Goal: Task Accomplishment & Management: Manage account settings

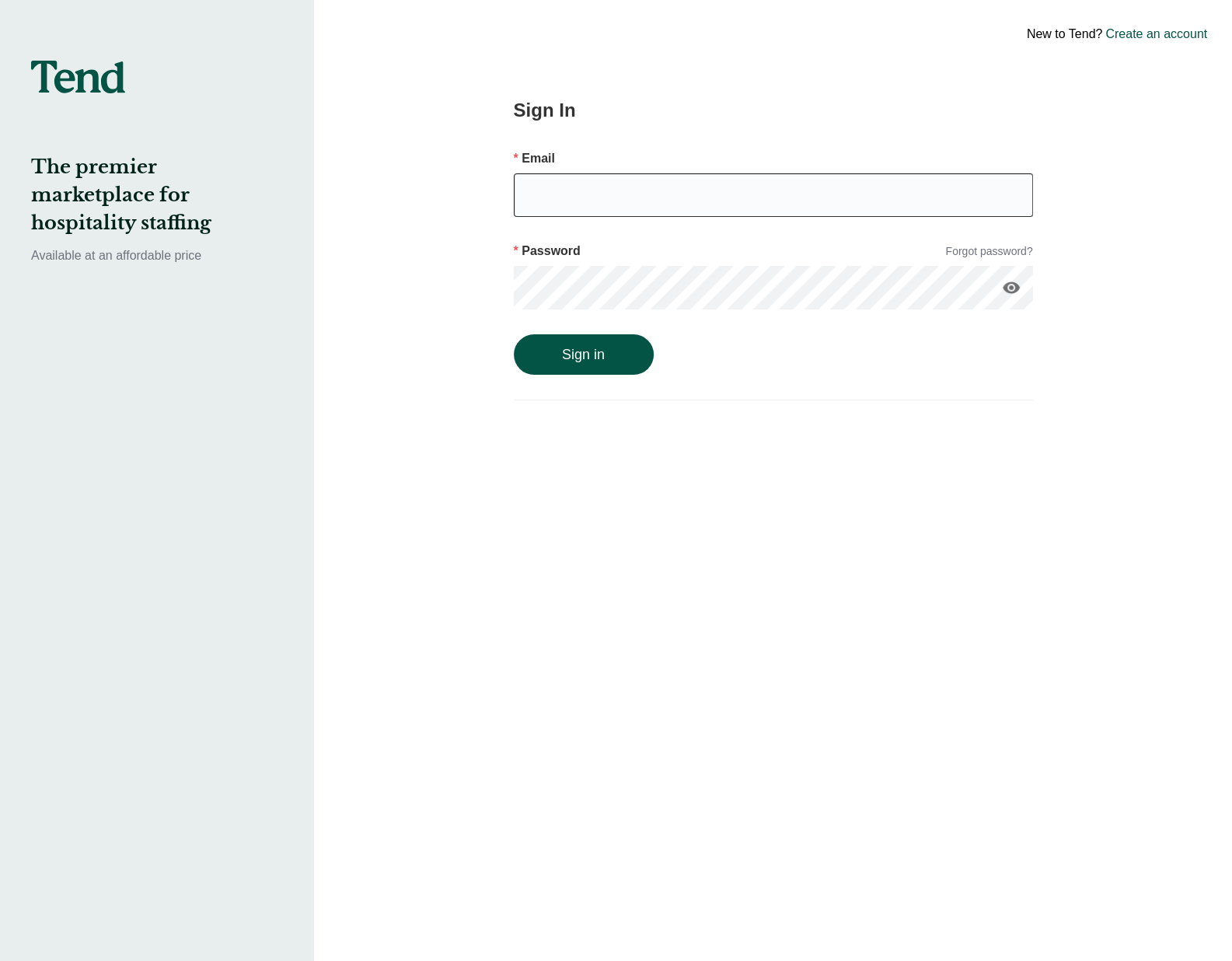
click at [830, 190] on input "email" at bounding box center [773, 195] width 519 height 43
click at [514, 334] on button "Sign in" at bounding box center [584, 354] width 140 height 41
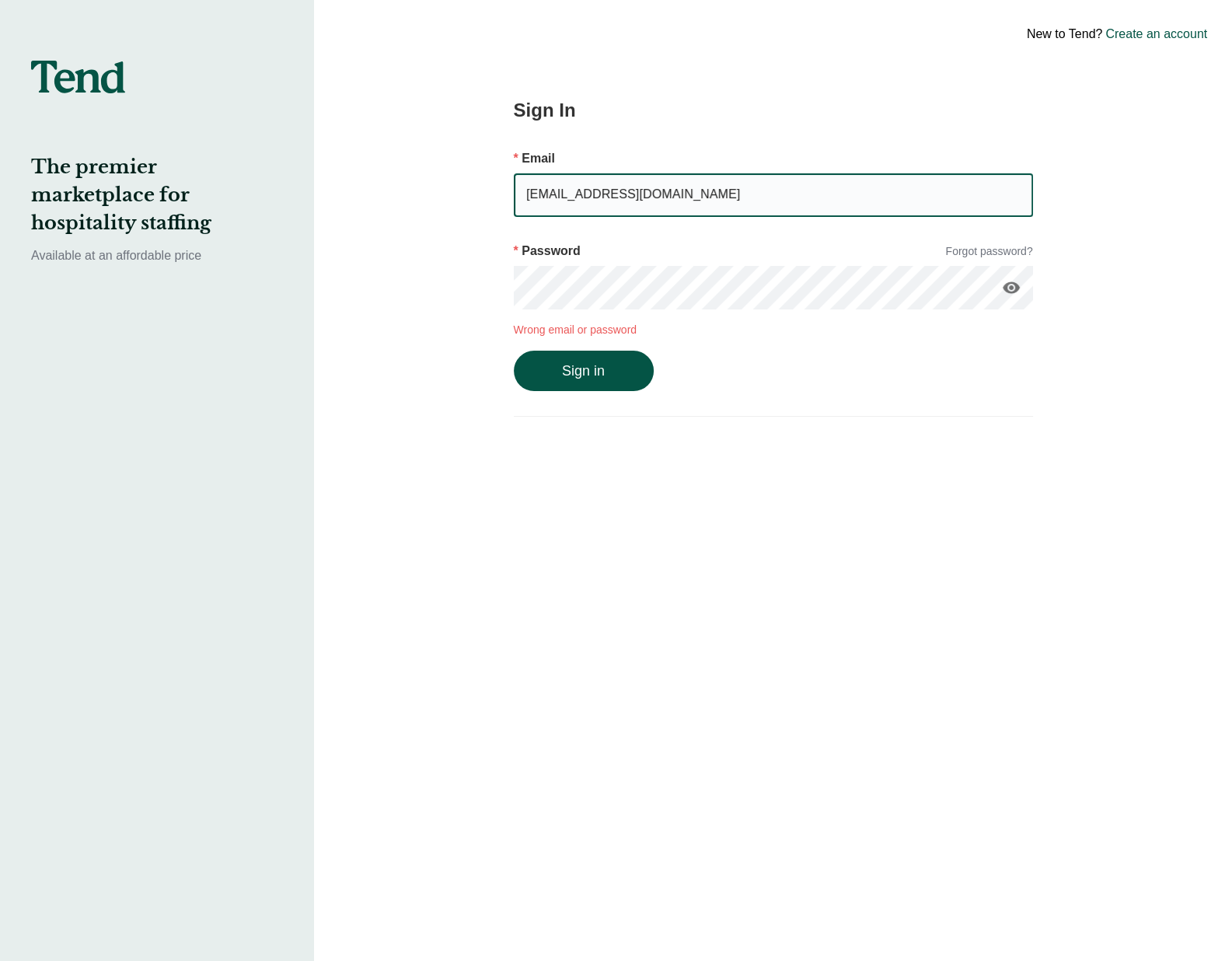
drag, startPoint x: 749, startPoint y: 207, endPoint x: 510, endPoint y: 196, distance: 239.3
click at [510, 196] on div "Sign In Email [EMAIL_ADDRESS][DOMAIN_NAME] Password Forgot password? visibility…" at bounding box center [773, 480] width 638 height 961
type input "[EMAIL_ADDRESS][DOMAIN_NAME]"
click at [588, 372] on button "Sign in" at bounding box center [584, 370] width 140 height 41
click at [1011, 296] on icon "visibility" at bounding box center [1011, 288] width 19 height 19
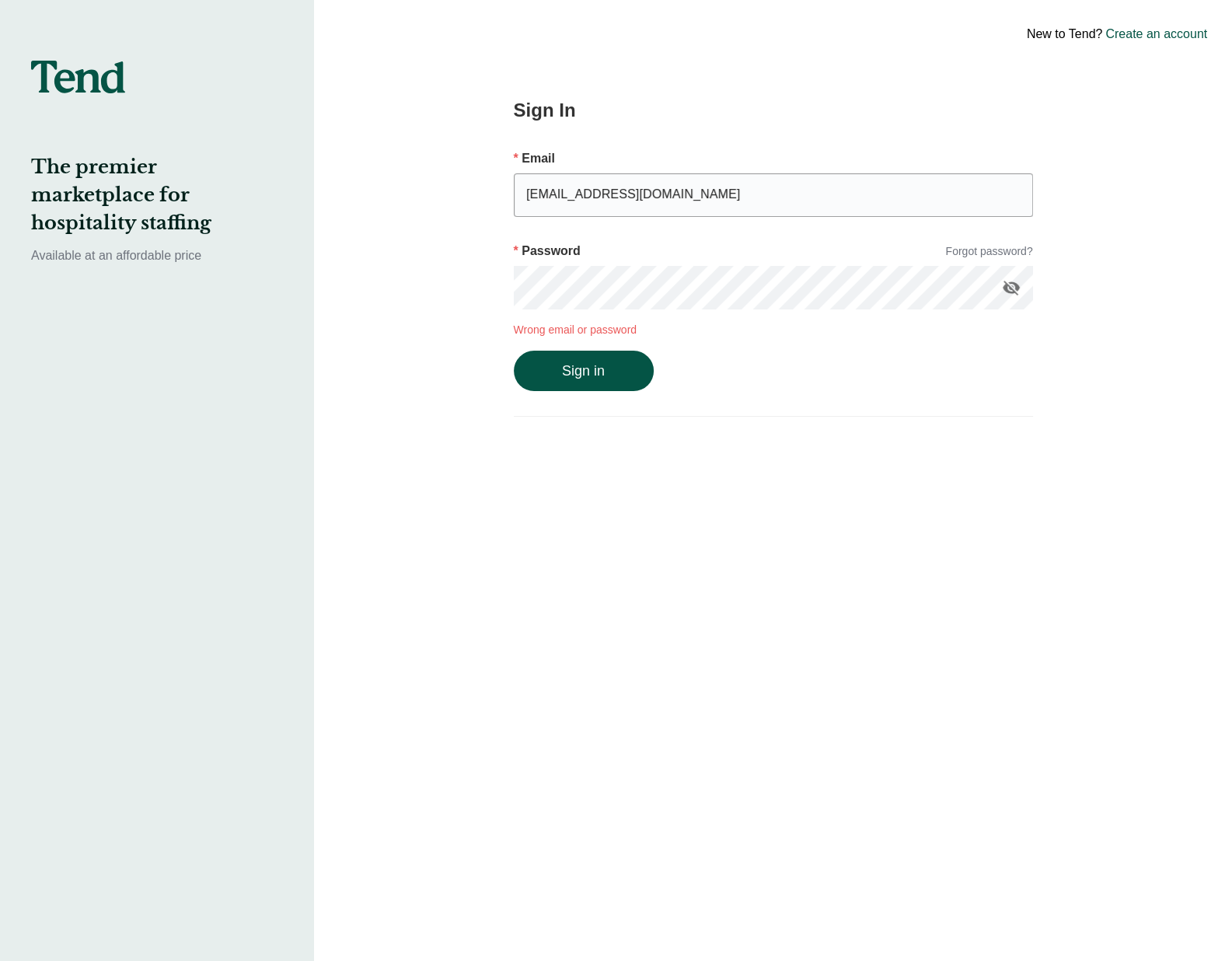
click at [514, 350] on button "Sign in" at bounding box center [584, 370] width 140 height 41
click at [991, 237] on div "Password Forgot password?" at bounding box center [773, 247] width 519 height 36
click at [990, 253] on link "Forgot password?" at bounding box center [989, 251] width 87 height 16
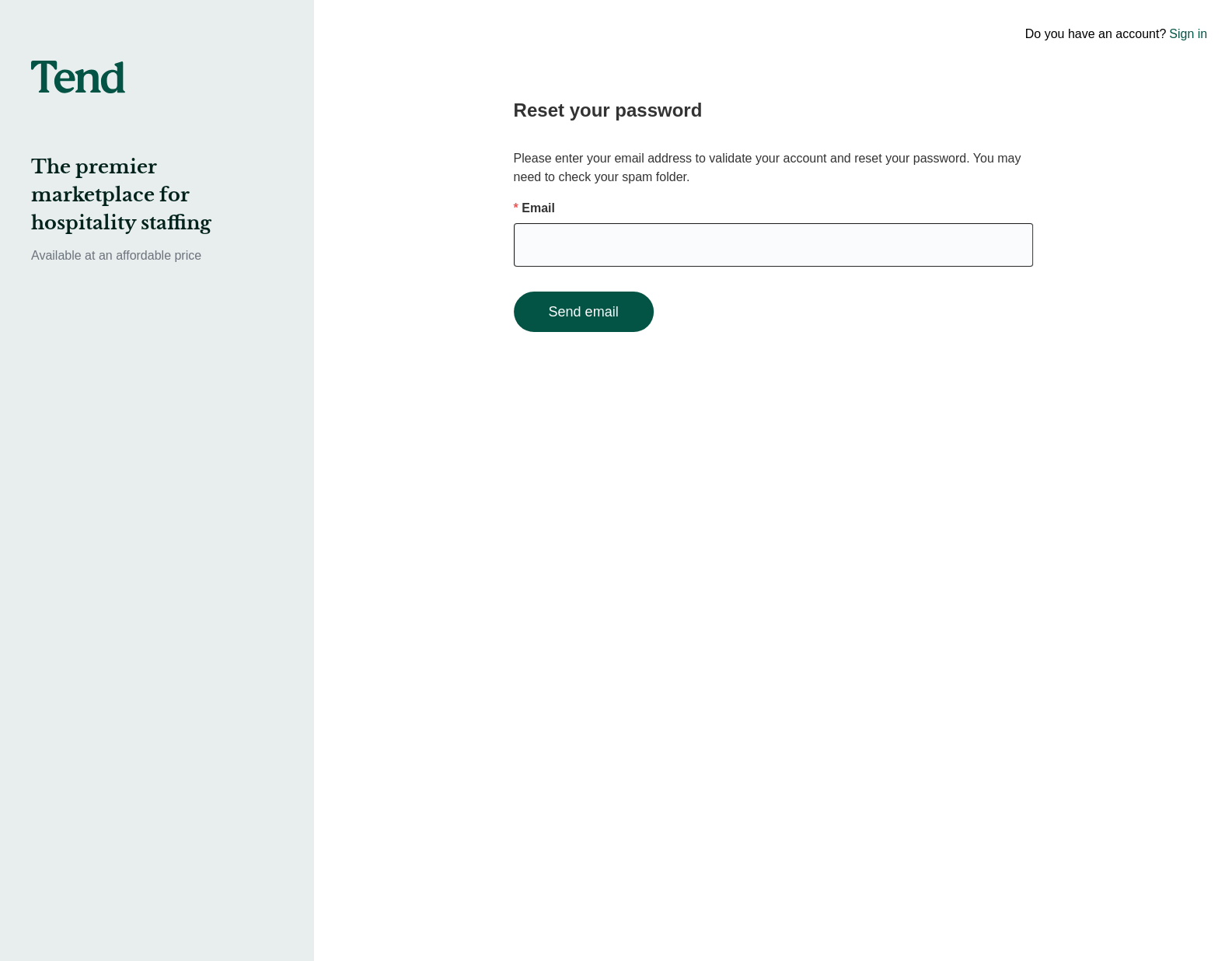
click at [753, 248] on input "email" at bounding box center [773, 245] width 519 height 43
type input "[EMAIL_ADDRESS][DOMAIN_NAME]"
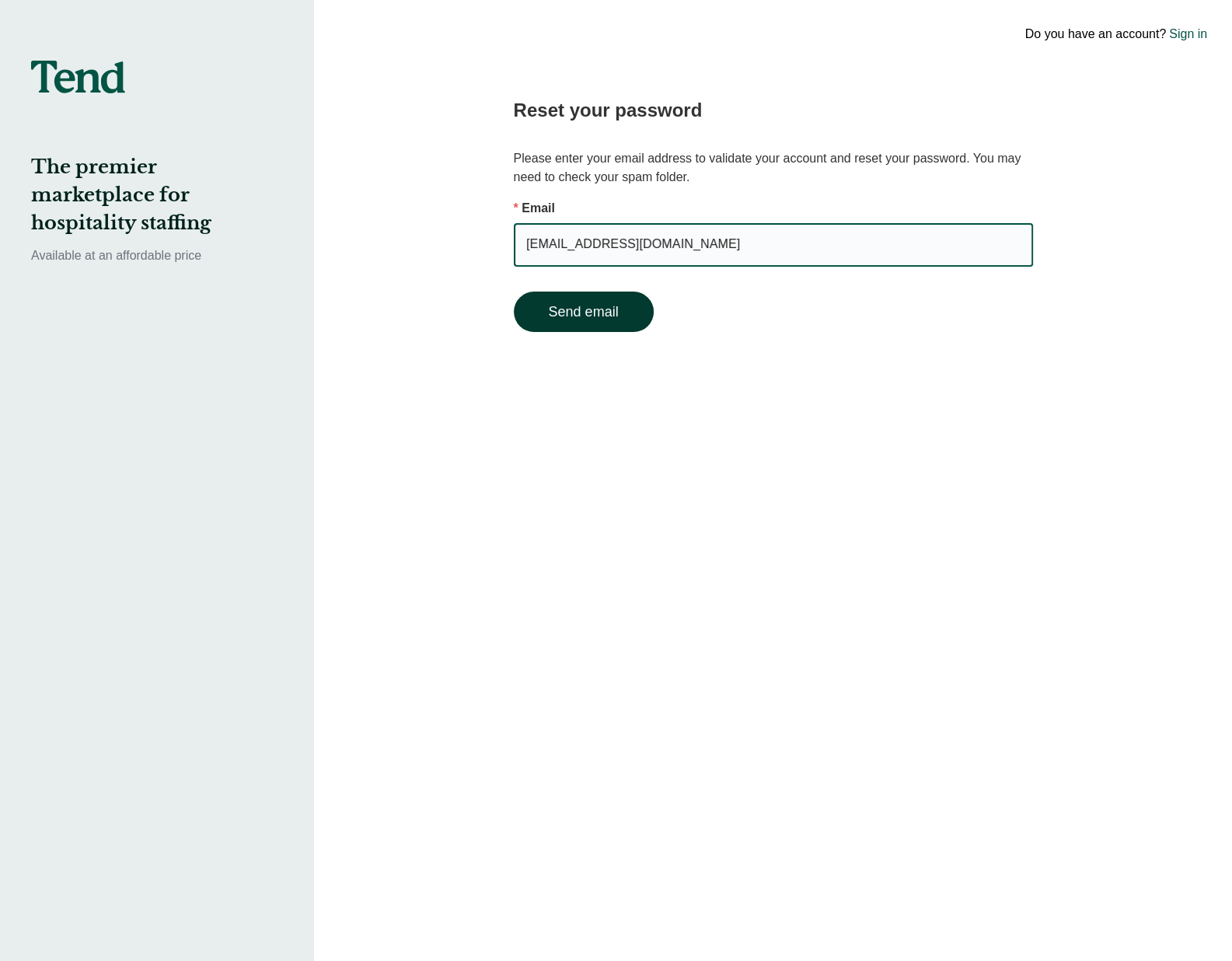
click at [583, 312] on button "Send email" at bounding box center [584, 311] width 140 height 41
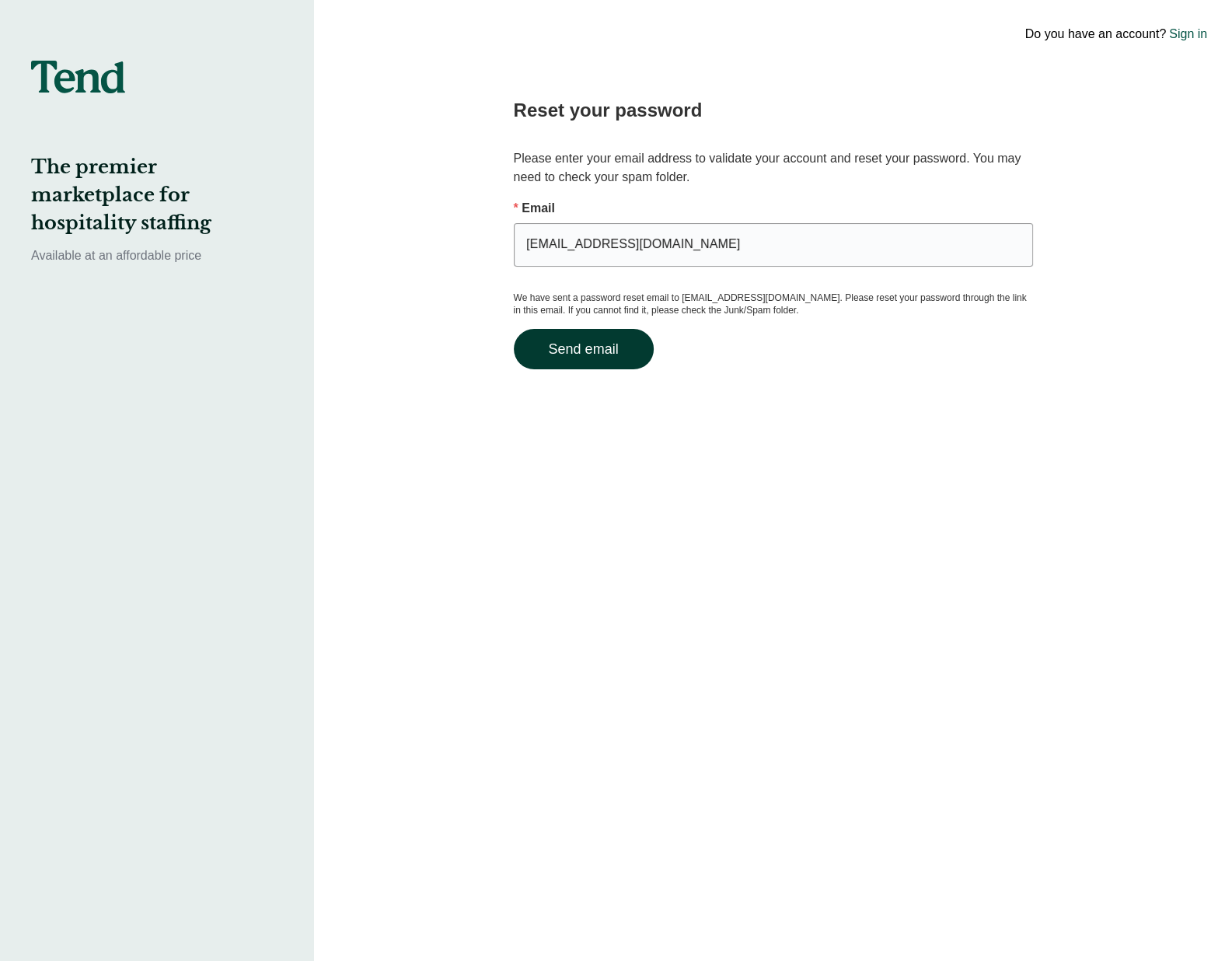
click at [599, 345] on button "Send email" at bounding box center [584, 349] width 140 height 41
drag, startPoint x: 1131, startPoint y: 105, endPoint x: 1123, endPoint y: 112, distance: 10.6
click at [1131, 105] on div "Do you have an account? Sign in Reset your password Please enter your email add…" at bounding box center [773, 480] width 918 height 961
